Goal: Obtain resource: Obtain resource

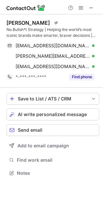
scroll to position [168, 103]
click at [92, 3] on div at bounding box center [51, 7] width 103 height 14
click at [94, 8] on button at bounding box center [92, 8] width 8 height 8
click at [94, 6] on span at bounding box center [91, 7] width 5 height 5
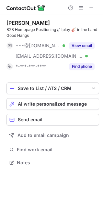
scroll to position [158, 103]
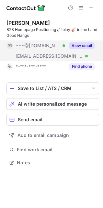
click at [84, 47] on button "View email" at bounding box center [82, 45] width 26 height 7
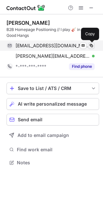
click at [90, 45] on span at bounding box center [91, 45] width 5 height 5
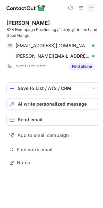
click at [95, 5] on button at bounding box center [92, 8] width 8 height 8
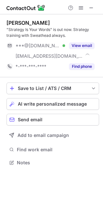
scroll to position [158, 103]
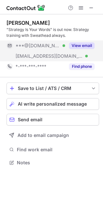
click at [87, 47] on button "View email" at bounding box center [82, 45] width 26 height 7
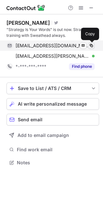
click at [91, 44] on span at bounding box center [91, 45] width 5 height 5
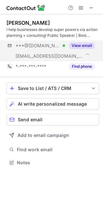
scroll to position [158, 103]
click at [75, 45] on button "View email" at bounding box center [82, 45] width 26 height 7
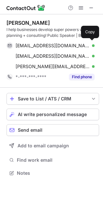
scroll to position [168, 103]
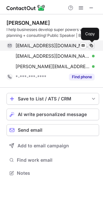
click at [89, 44] on button at bounding box center [91, 45] width 7 height 7
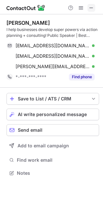
click at [93, 10] on span at bounding box center [91, 7] width 5 height 5
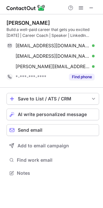
scroll to position [168, 103]
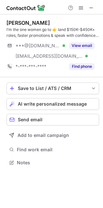
scroll to position [158, 103]
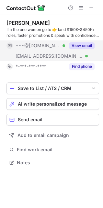
click at [86, 48] on button "View email" at bounding box center [82, 45] width 26 height 7
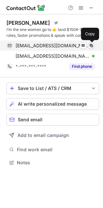
click at [93, 44] on span at bounding box center [91, 45] width 5 height 5
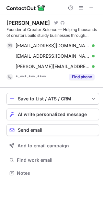
scroll to position [168, 103]
click at [88, 5] on button at bounding box center [92, 8] width 8 height 8
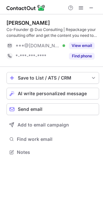
scroll to position [147, 103]
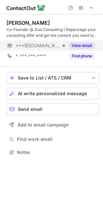
click at [92, 45] on button "View email" at bounding box center [82, 45] width 26 height 7
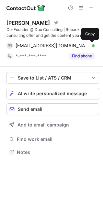
click at [92, 45] on span at bounding box center [91, 45] width 5 height 5
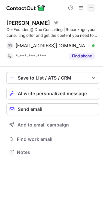
click at [89, 8] on span at bounding box center [91, 7] width 5 height 5
click at [93, 6] on span at bounding box center [91, 7] width 5 height 5
click at [92, 8] on span at bounding box center [91, 7] width 5 height 5
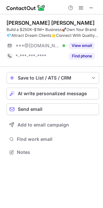
scroll to position [147, 103]
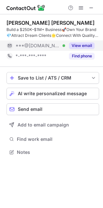
click at [81, 44] on button "View email" at bounding box center [82, 45] width 26 height 7
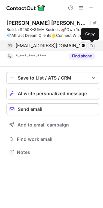
click at [90, 46] on span at bounding box center [91, 45] width 5 height 5
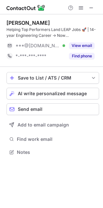
scroll to position [147, 103]
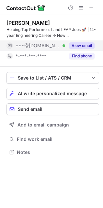
click at [82, 43] on button "View email" at bounding box center [82, 45] width 26 height 7
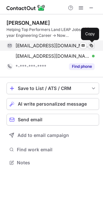
click at [91, 44] on span at bounding box center [91, 45] width 5 height 5
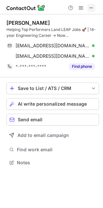
click at [92, 8] on span at bounding box center [91, 7] width 5 height 5
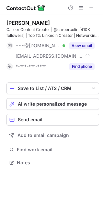
scroll to position [158, 103]
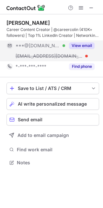
click at [81, 48] on button "View email" at bounding box center [82, 45] width 26 height 7
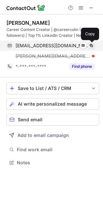
click at [90, 45] on span at bounding box center [91, 45] width 5 height 5
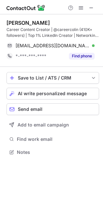
scroll to position [147, 103]
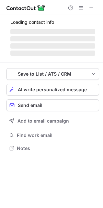
scroll to position [158, 103]
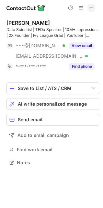
click at [93, 6] on span at bounding box center [91, 7] width 5 height 5
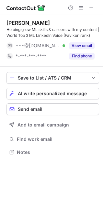
scroll to position [147, 103]
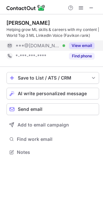
click at [82, 46] on button "View email" at bounding box center [82, 45] width 26 height 7
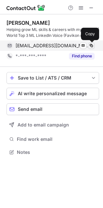
click at [92, 45] on span at bounding box center [91, 45] width 5 height 5
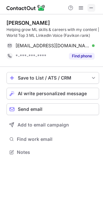
click at [90, 8] on span at bounding box center [91, 7] width 5 height 5
click at [93, 7] on span at bounding box center [91, 7] width 5 height 5
click at [93, 9] on span at bounding box center [91, 7] width 5 height 5
